Goal: Entertainment & Leisure: Consume media (video, audio)

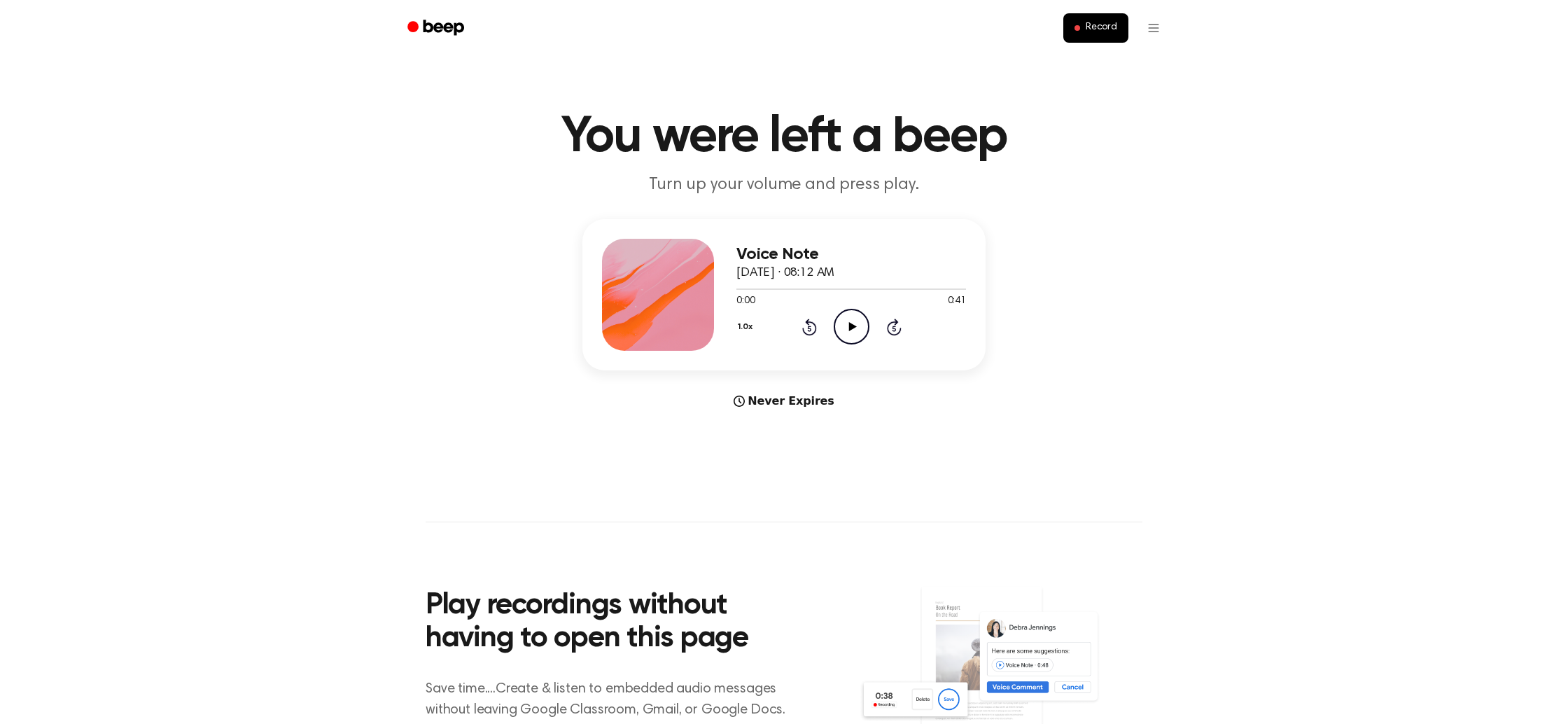
click at [847, 328] on icon "Play Audio" at bounding box center [851, 326] width 35 height 35
click at [895, 328] on icon "Skip 5 seconds" at bounding box center [893, 327] width 16 height 18
click at [853, 327] on icon at bounding box center [851, 326] width 7 height 9
click at [465, 199] on main "You were left a beep Turn up your volume and press play. Voice Note October 9, …" at bounding box center [784, 418] width 1568 height 837
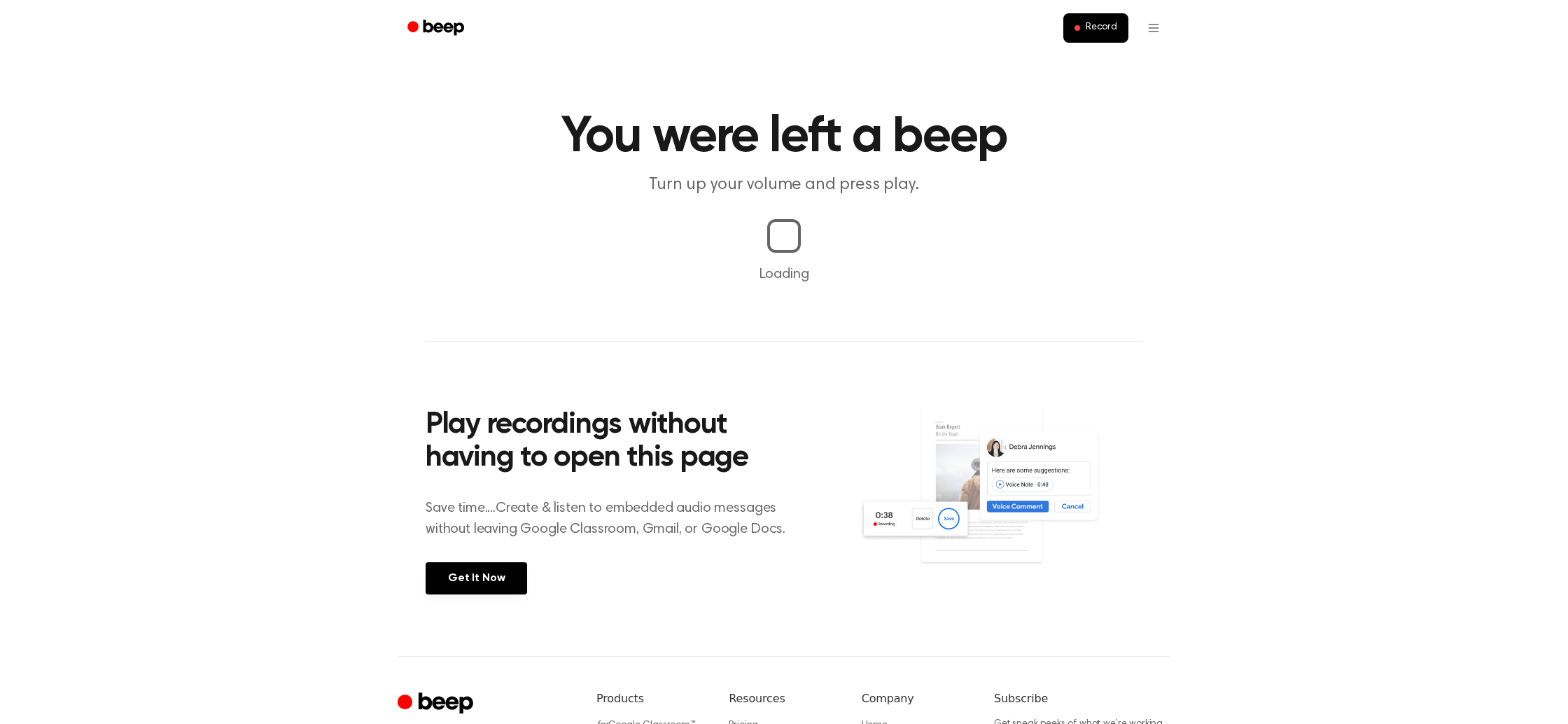
click at [846, 330] on main "You were left a beep Turn up your volume and press play. Loading Play recording…" at bounding box center [784, 328] width 1568 height 656
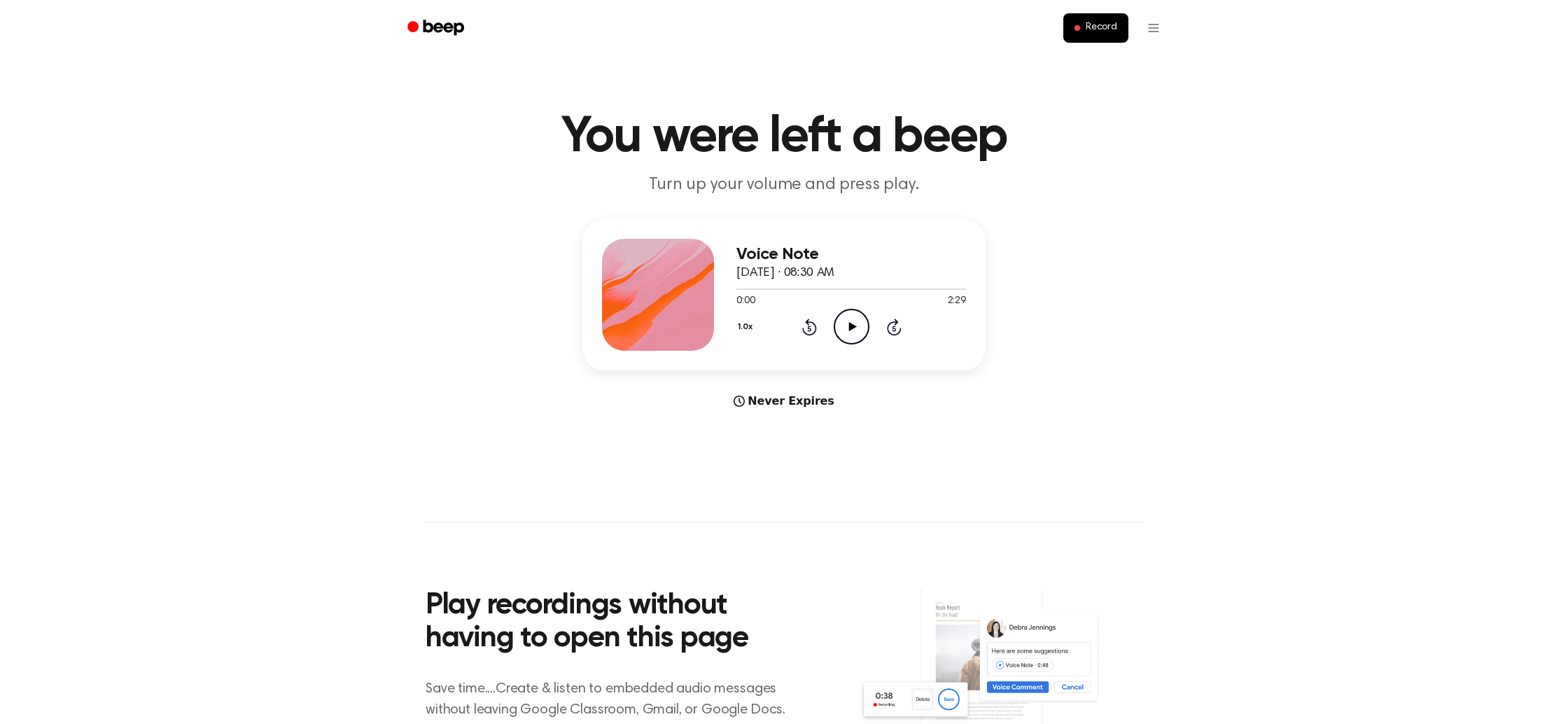
click at [852, 333] on icon "Play Audio" at bounding box center [851, 326] width 35 height 35
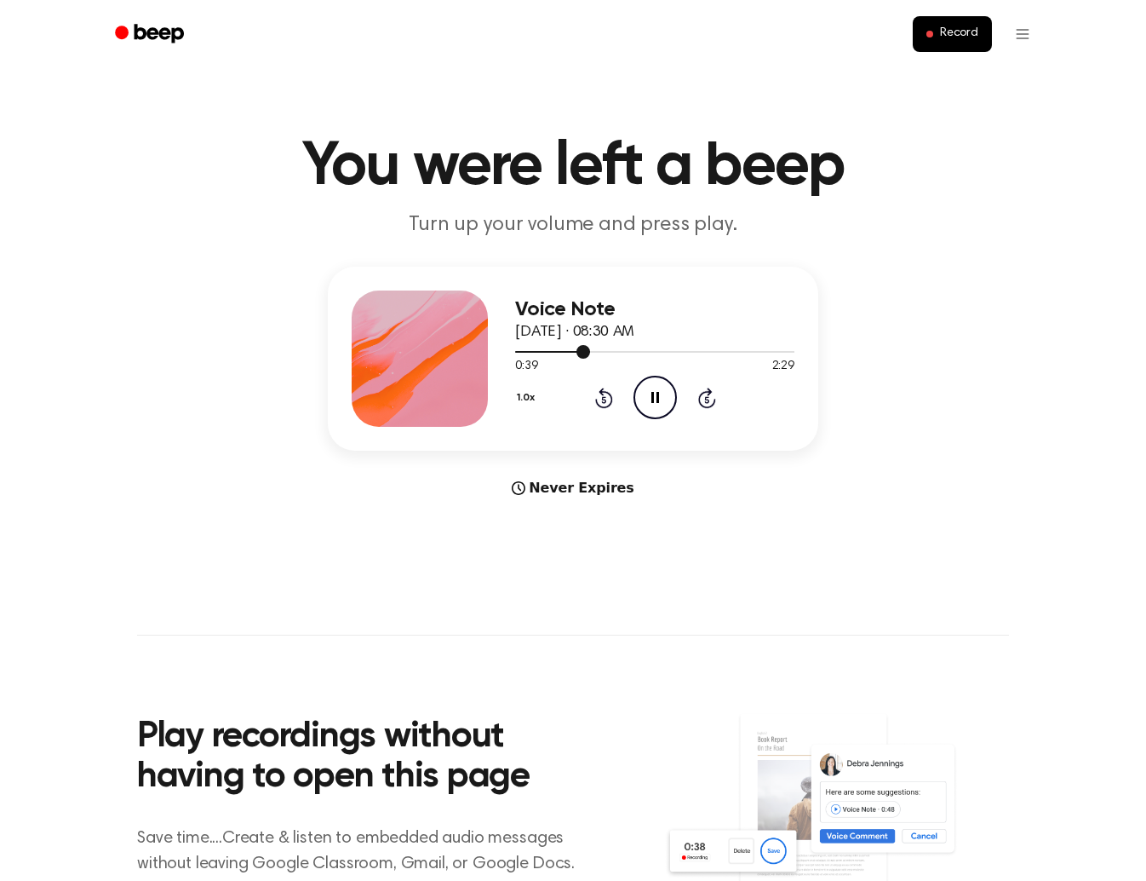
click at [529, 353] on div at bounding box center [654, 351] width 279 height 14
click at [606, 397] on icon "Rewind 5 seconds" at bounding box center [604, 398] width 19 height 22
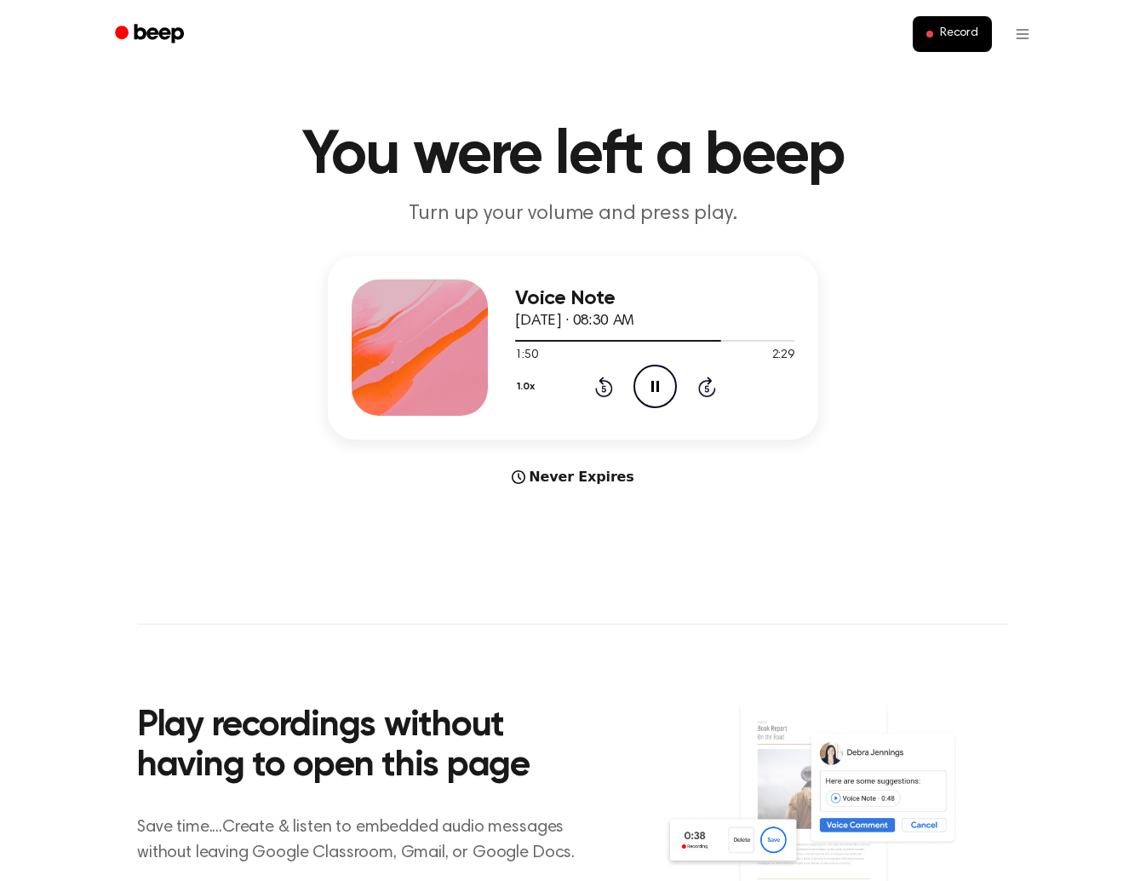
scroll to position [12, 0]
click at [608, 388] on icon "Rewind 5 seconds" at bounding box center [604, 386] width 19 height 22
click at [606, 382] on icon "Rewind 5 seconds" at bounding box center [604, 386] width 19 height 22
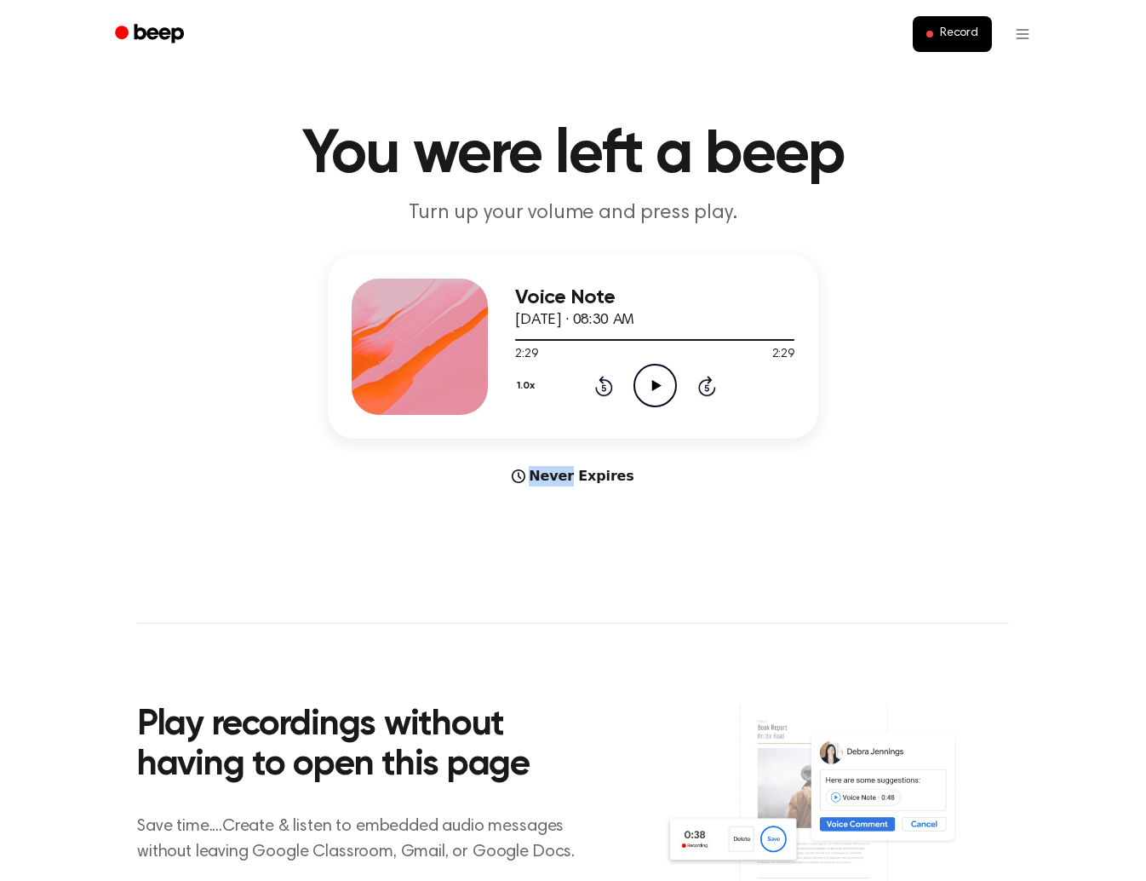
click at [608, 388] on icon "Rewind 5 seconds" at bounding box center [604, 386] width 19 height 22
drag, startPoint x: 649, startPoint y: 390, endPoint x: 550, endPoint y: 415, distance: 101.8
click at [648, 390] on icon "Play Audio" at bounding box center [655, 385] width 43 height 43
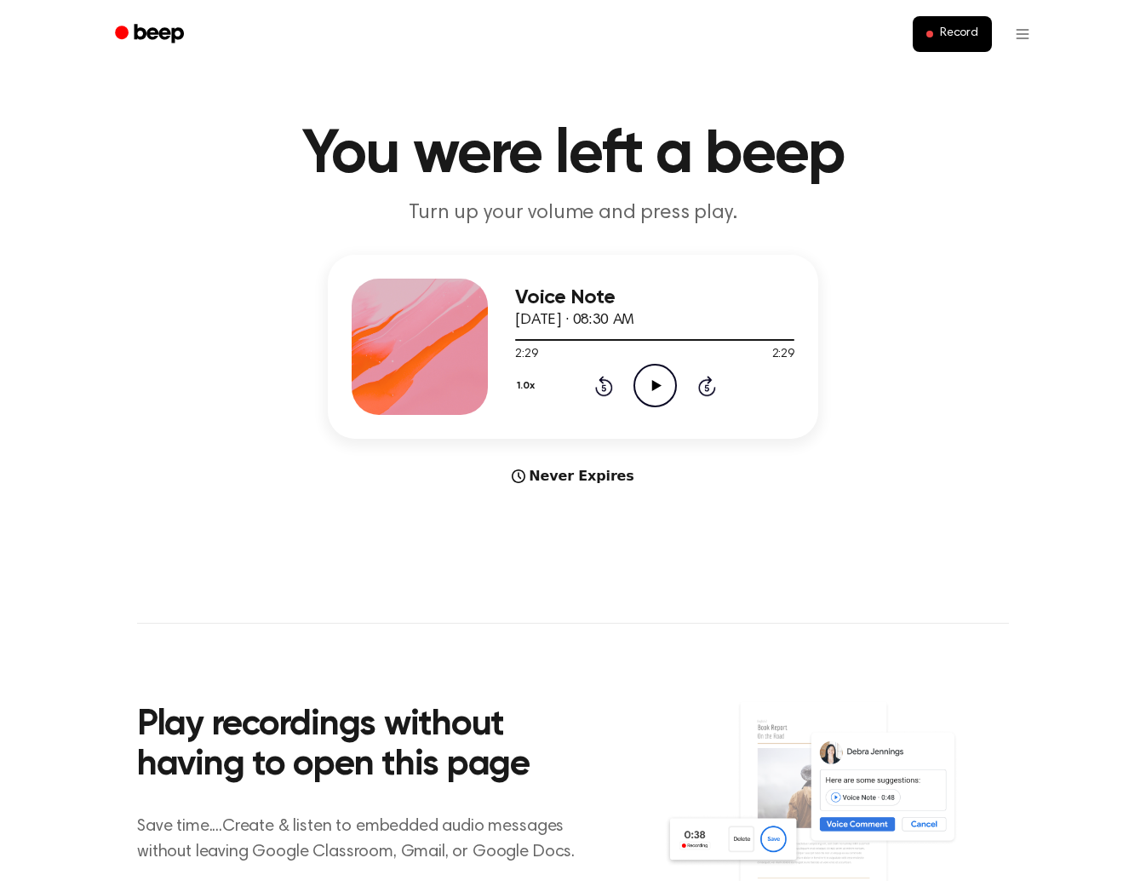
click at [606, 388] on icon "Rewind 5 seconds" at bounding box center [604, 386] width 19 height 22
click at [664, 387] on icon "Play Audio" at bounding box center [655, 385] width 43 height 43
click at [658, 379] on icon "Play Audio" at bounding box center [655, 385] width 43 height 43
click at [661, 386] on icon "Pause Audio" at bounding box center [655, 385] width 43 height 43
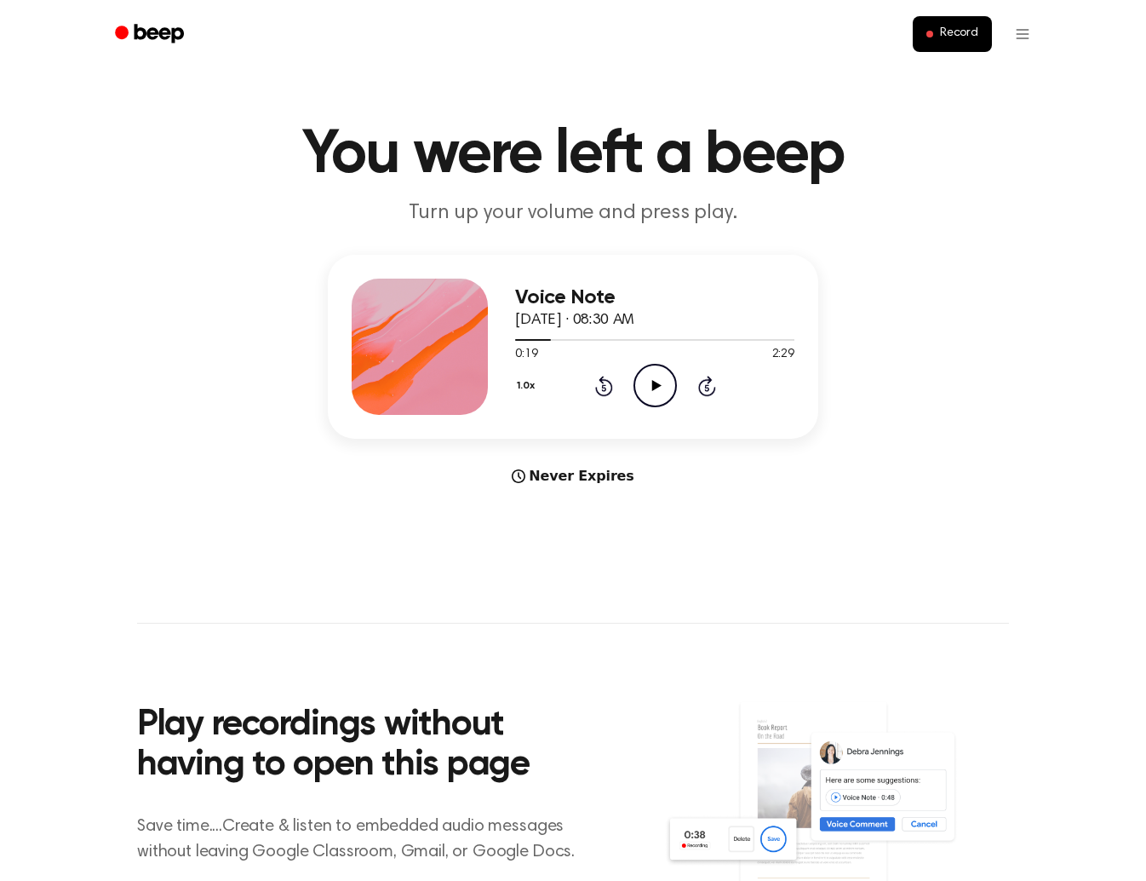
click at [661, 386] on icon "Play Audio" at bounding box center [655, 385] width 43 height 43
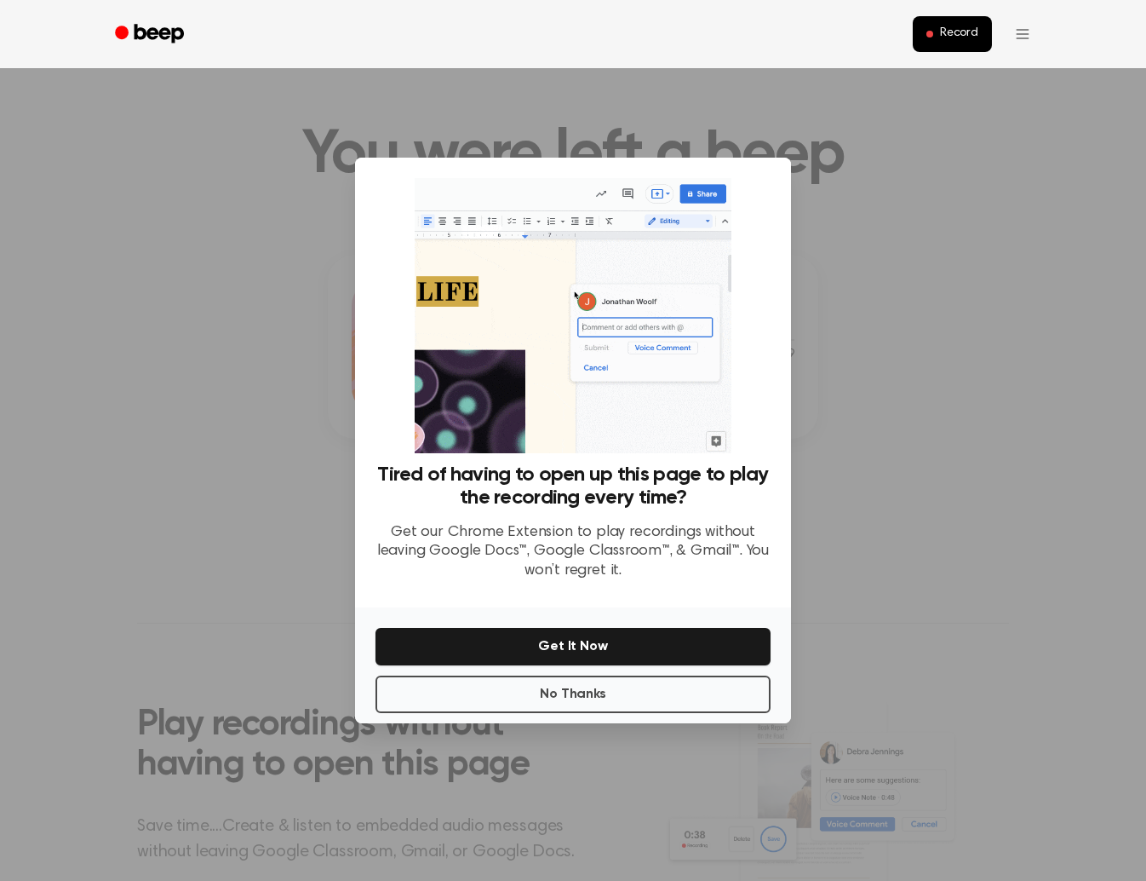
click at [258, 391] on div at bounding box center [573, 440] width 1146 height 881
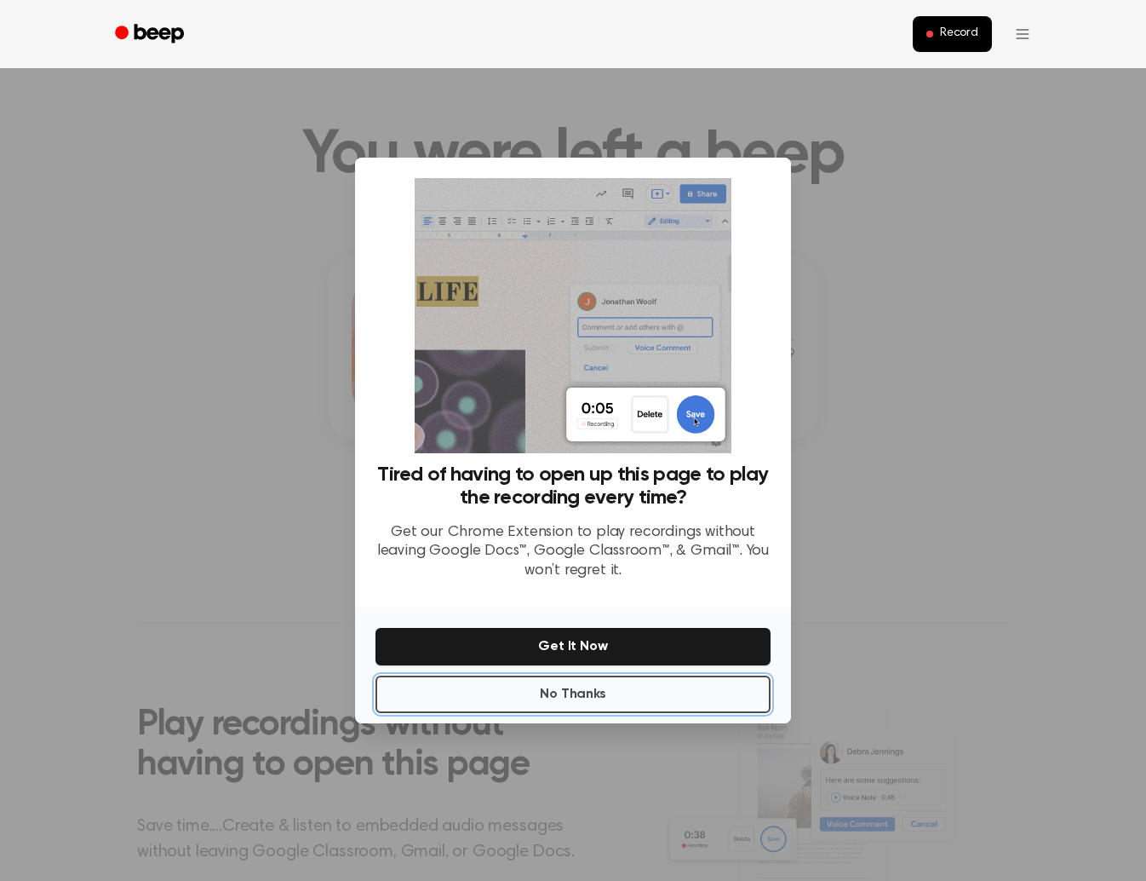
click at [562, 699] on button "No Thanks" at bounding box center [573, 693] width 395 height 37
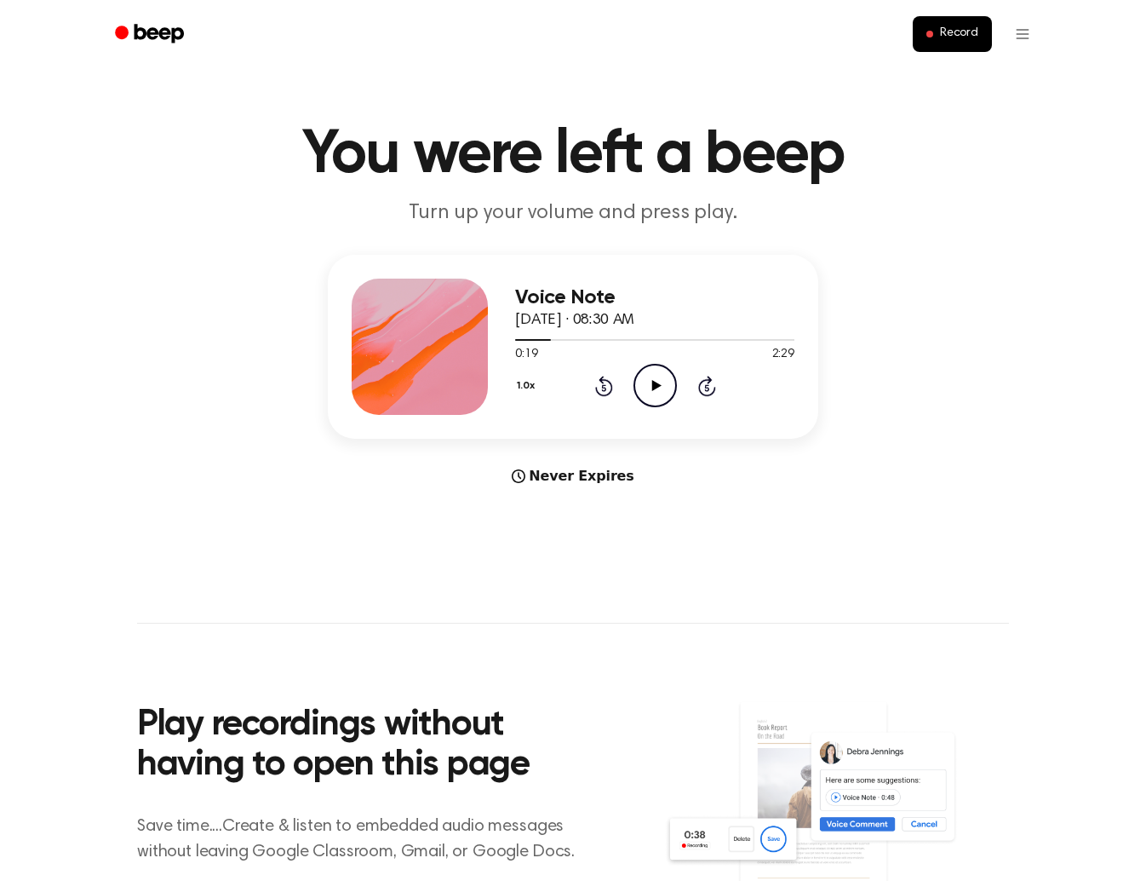
click at [651, 383] on icon "Play Audio" at bounding box center [655, 385] width 43 height 43
click at [606, 386] on icon "Rewind 5 seconds" at bounding box center [604, 386] width 19 height 22
